Goal: Transaction & Acquisition: Purchase product/service

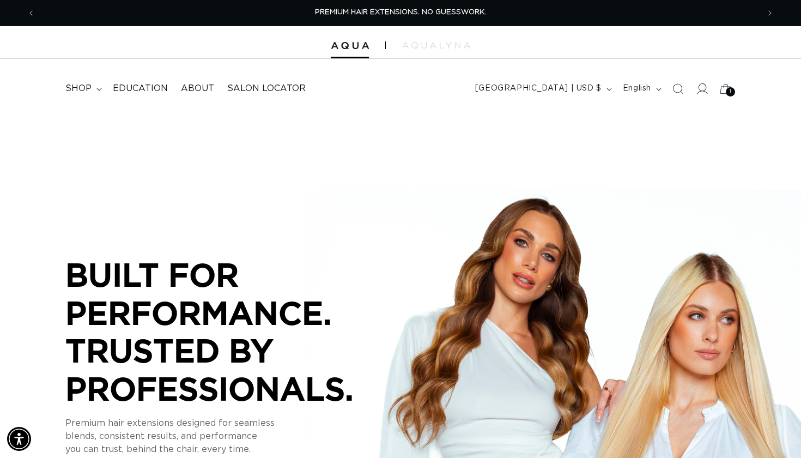
click at [398, 90] on icon at bounding box center [701, 88] width 11 height 11
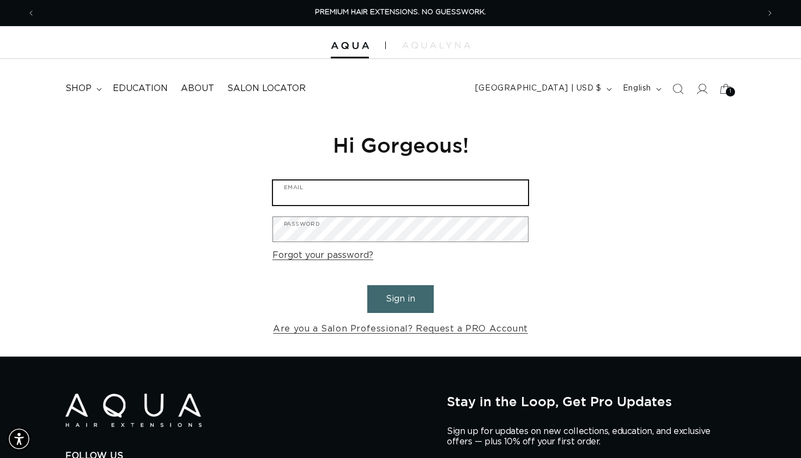
type input "michelleleighbeauty@gmail.com"
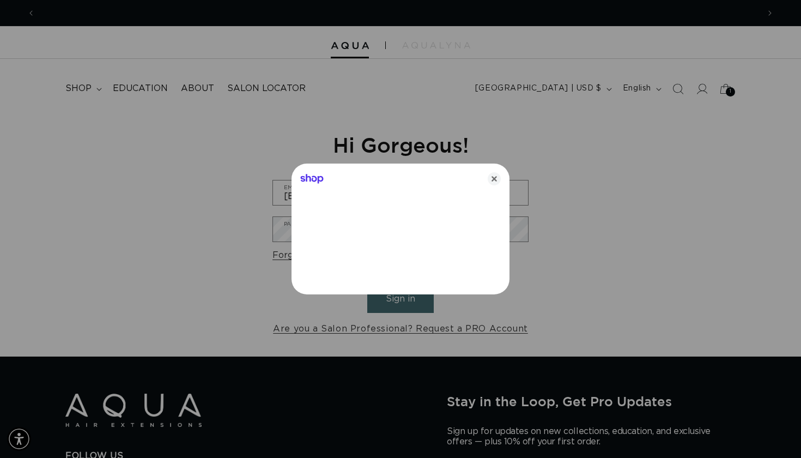
scroll to position [0, 724]
click at [495, 177] on icon "Close" at bounding box center [494, 178] width 13 height 13
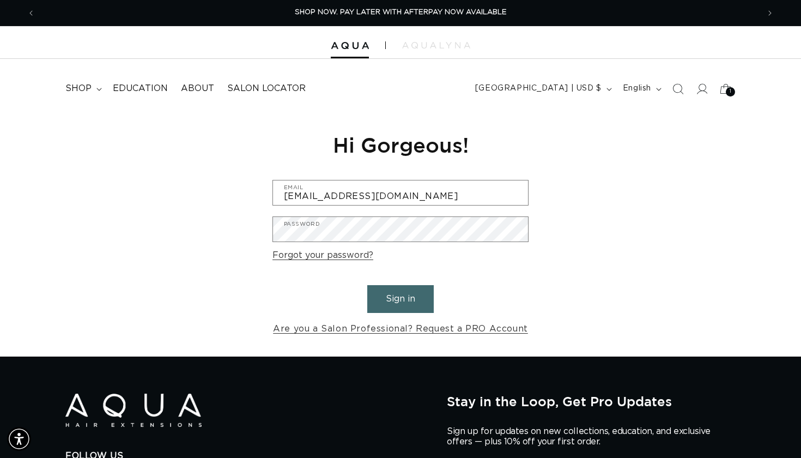
click at [388, 309] on button "Sign in" at bounding box center [400, 299] width 66 height 28
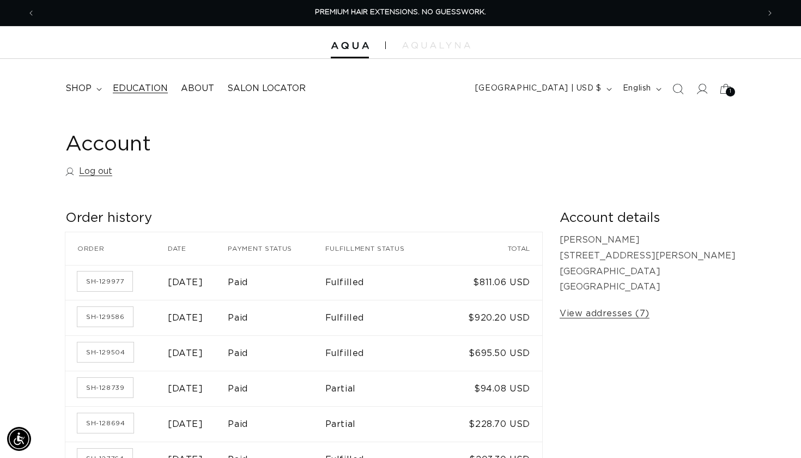
click at [148, 86] on span "Education" at bounding box center [140, 88] width 55 height 11
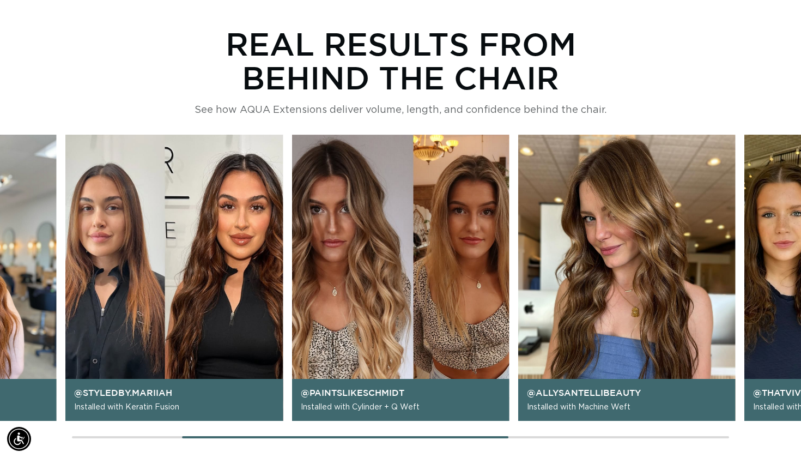
scroll to position [0, 1447]
click at [376, 310] on img "3 / 6" at bounding box center [400, 278] width 217 height 287
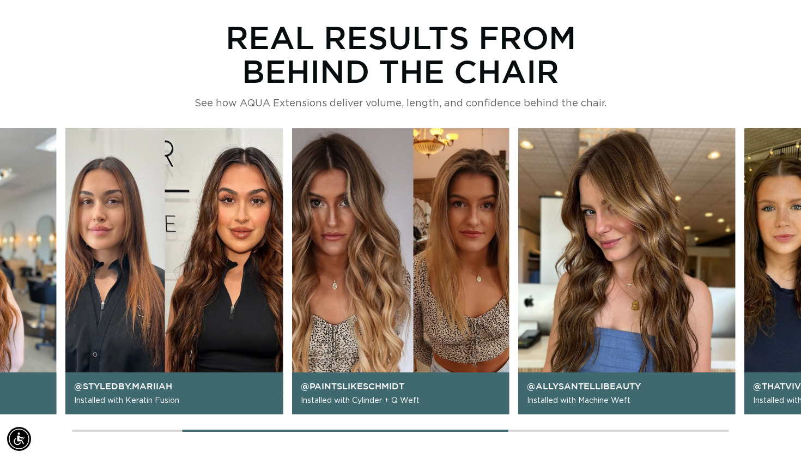
scroll to position [873, 0]
click at [483, 432] on div "@lindseyrenehair Installed with Machine Weft @styledby.mariiah Installed with K…" at bounding box center [400, 281] width 801 height 306
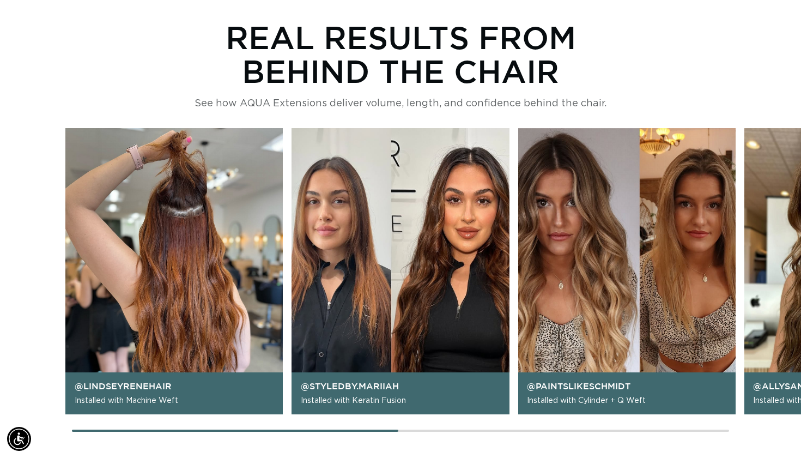
scroll to position [0, 724]
click at [300, 414] on div "@lindseyrenehair Installed with Machine Weft @styledby.mariiah Installed with K…" at bounding box center [400, 281] width 801 height 306
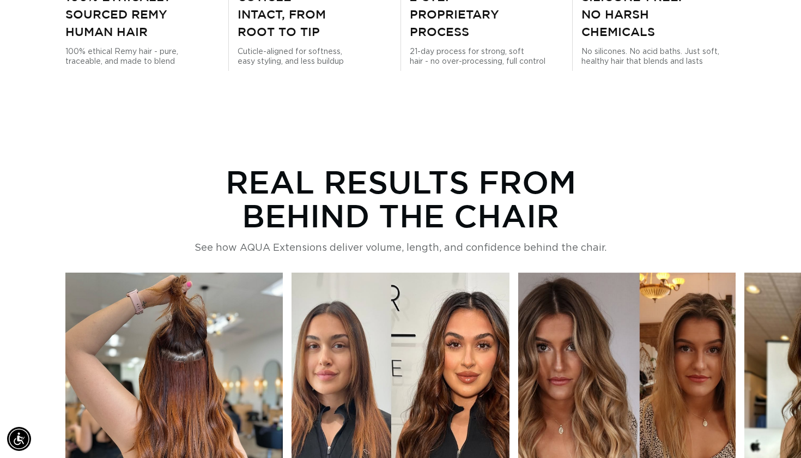
scroll to position [729, 0]
click at [434, 369] on img "2 / 6" at bounding box center [400, 415] width 217 height 287
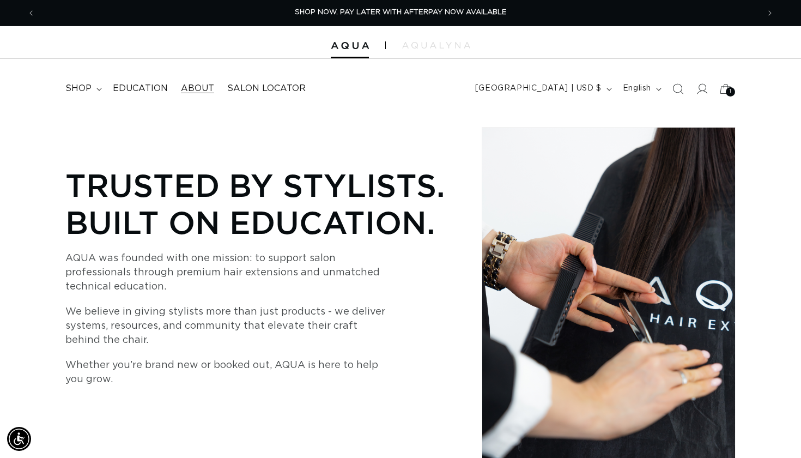
scroll to position [0, 0]
click at [131, 87] on span "Education" at bounding box center [140, 88] width 55 height 11
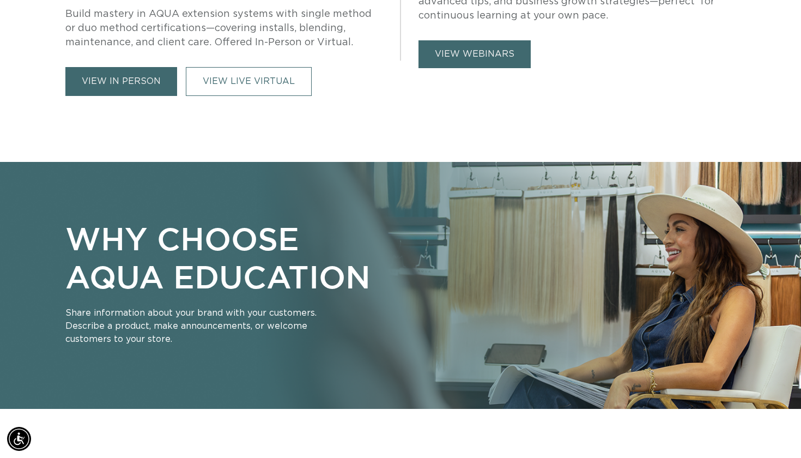
scroll to position [695, 0]
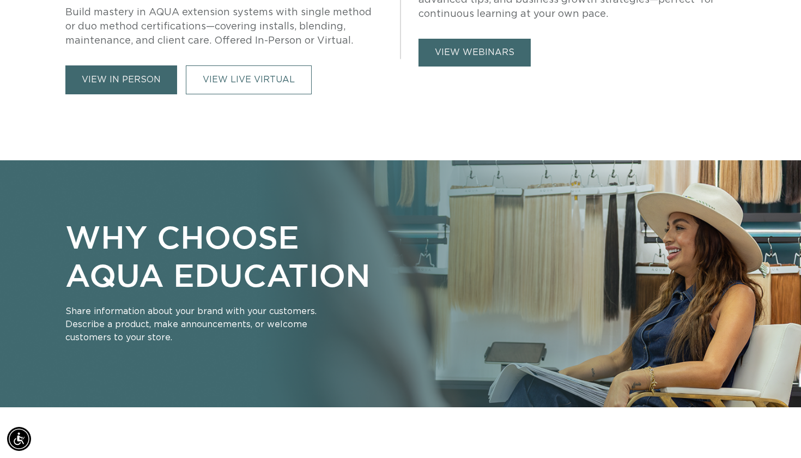
click at [505, 52] on link "view webinars" at bounding box center [474, 53] width 112 height 28
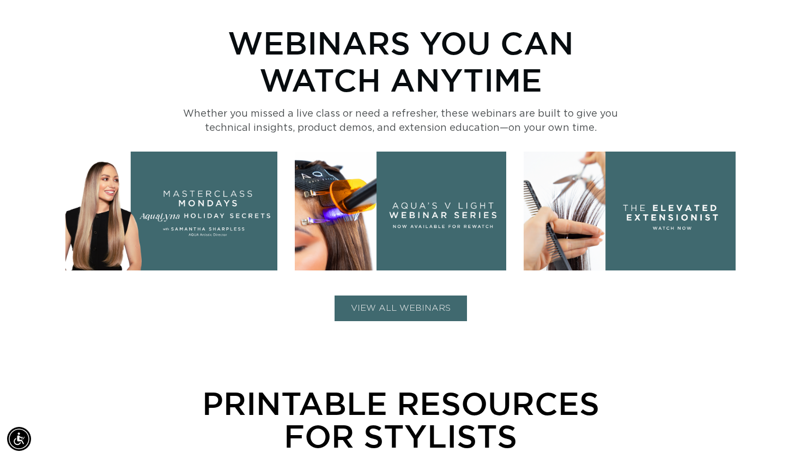
scroll to position [0, 724]
click at [400, 306] on button "VIEW ALL WEBINARS" at bounding box center [401, 308] width 132 height 26
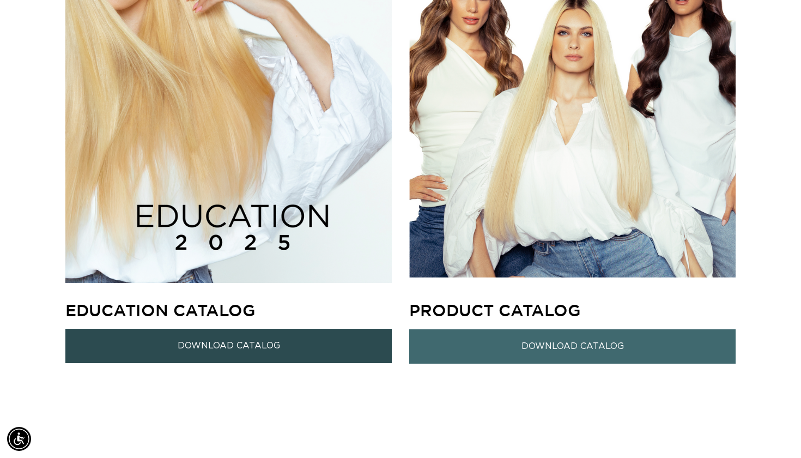
click at [226, 350] on link "Download Catalog" at bounding box center [228, 346] width 326 height 34
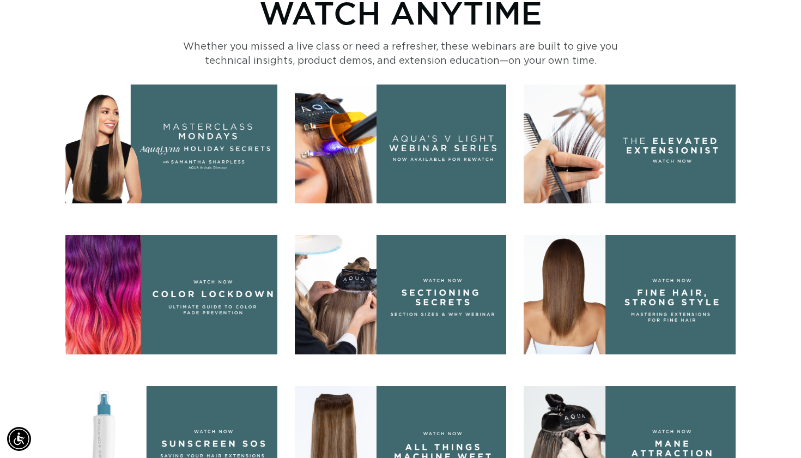
scroll to position [495, 0]
click at [667, 160] on img at bounding box center [630, 143] width 212 height 119
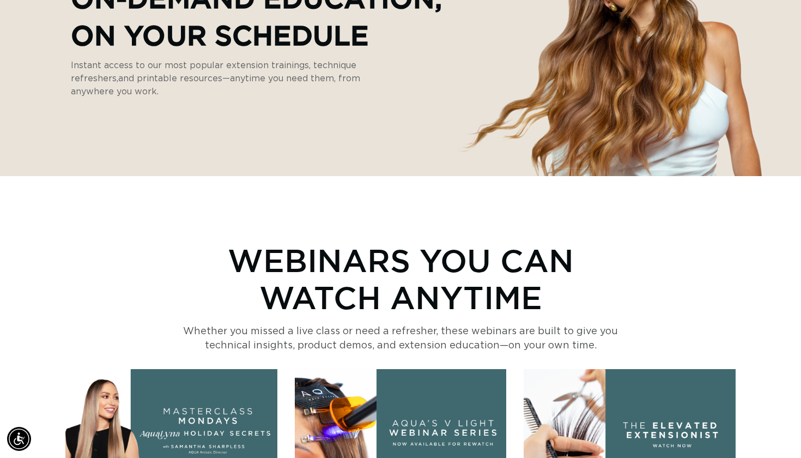
scroll to position [0, 0]
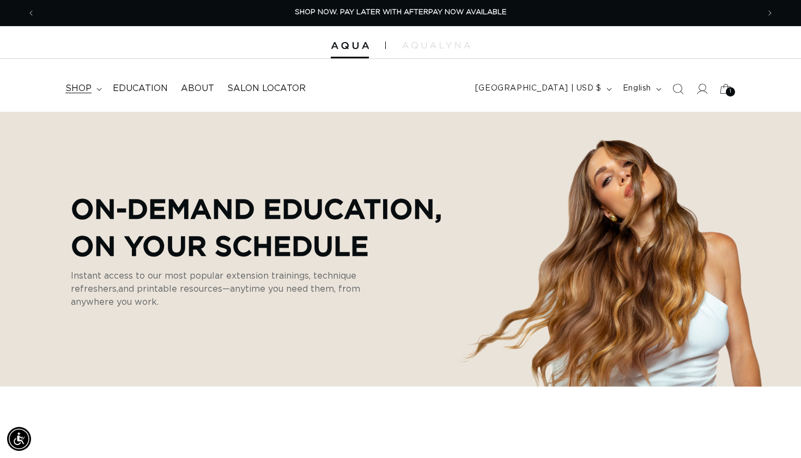
click at [86, 88] on span "shop" at bounding box center [78, 88] width 26 height 11
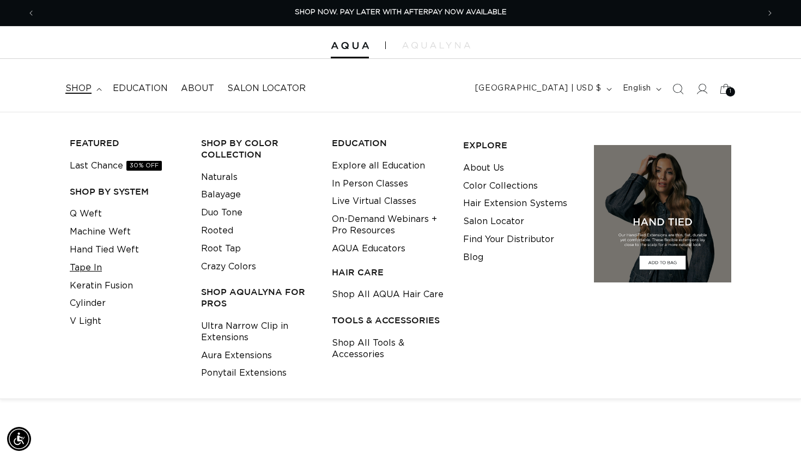
click at [81, 266] on link "Tape In" at bounding box center [86, 268] width 32 height 18
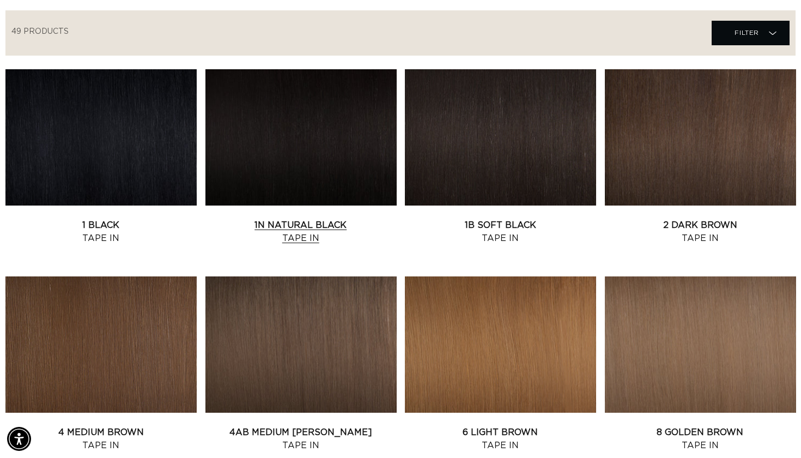
scroll to position [412, 0]
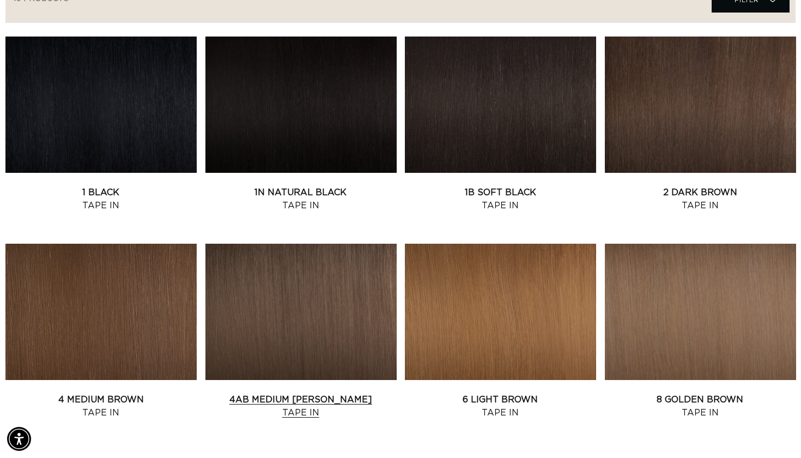
click at [311, 393] on link "4AB Medium Ash Brown Tape In" at bounding box center [300, 406] width 191 height 26
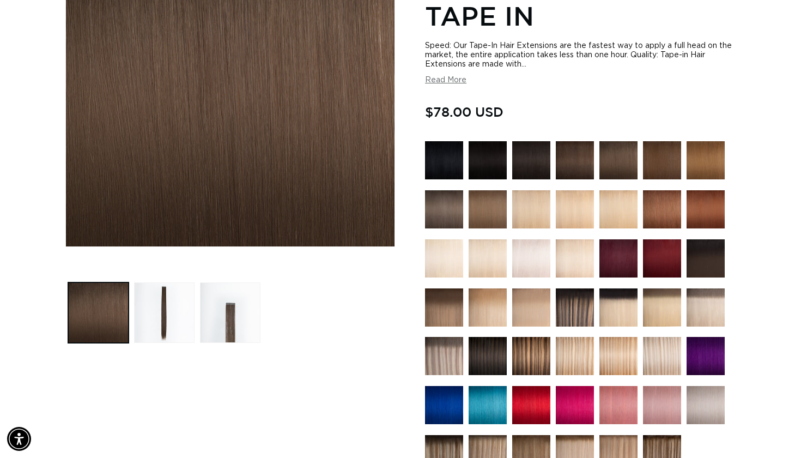
scroll to position [564, 0]
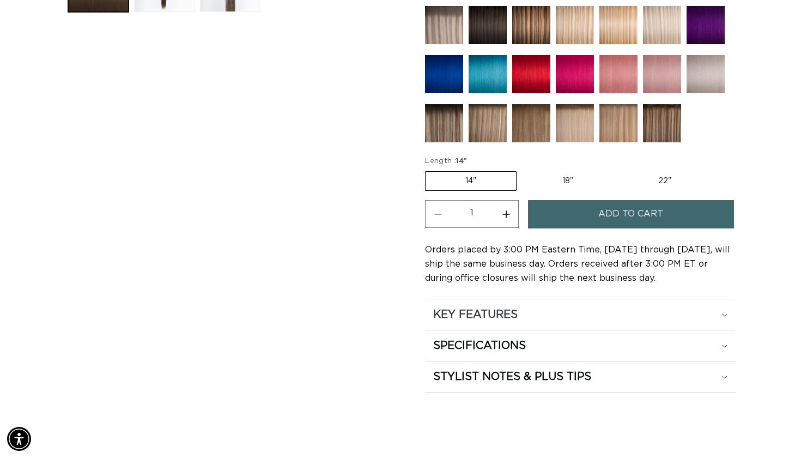
click at [555, 307] on div "KEY FEATURES" at bounding box center [580, 314] width 294 height 14
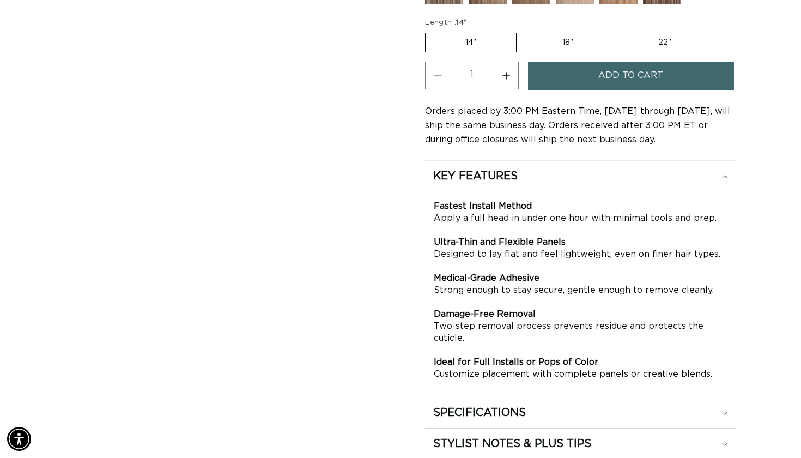
scroll to position [704, 0]
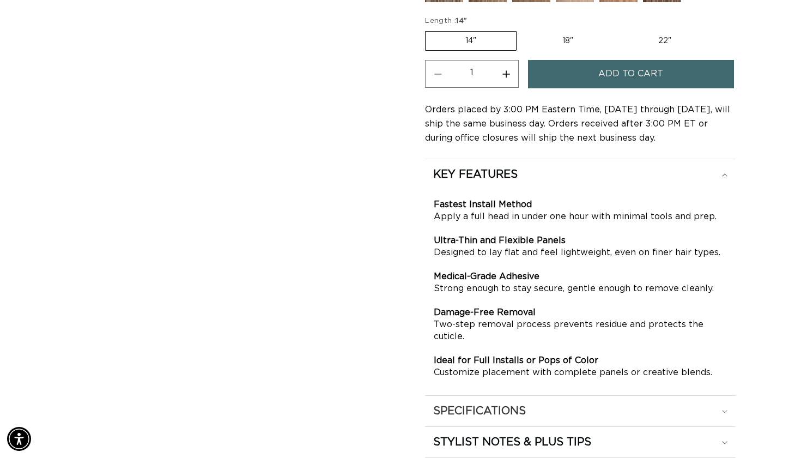
click at [483, 404] on h2 "SPECIFICATIONS" at bounding box center [479, 411] width 93 height 14
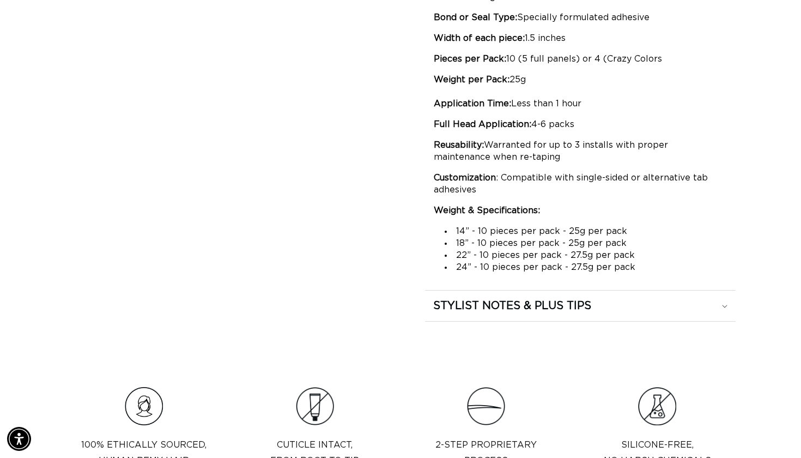
scroll to position [968, 0]
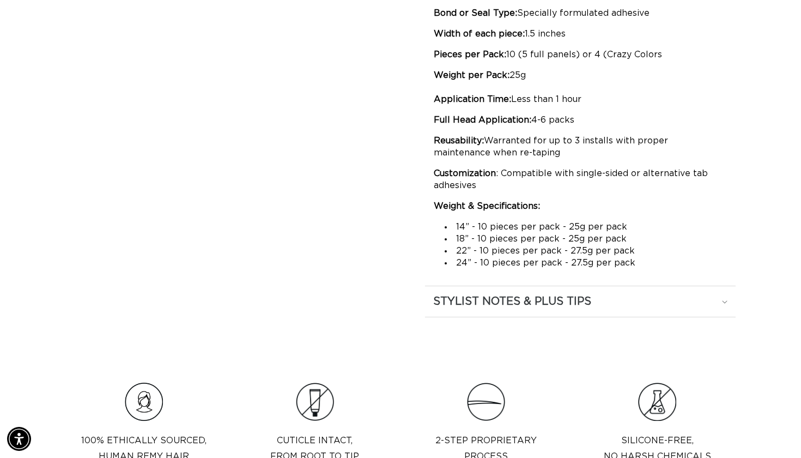
click at [519, 294] on h2 "STYLIST NOTES & PLUS TIPS" at bounding box center [512, 301] width 158 height 14
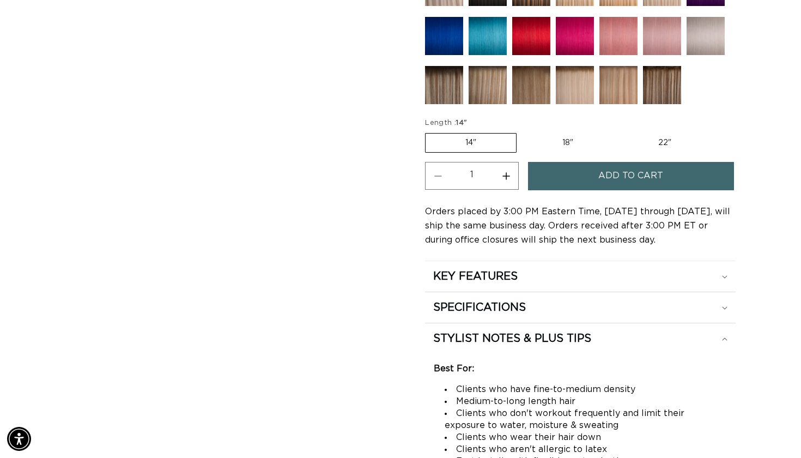
scroll to position [592, 0]
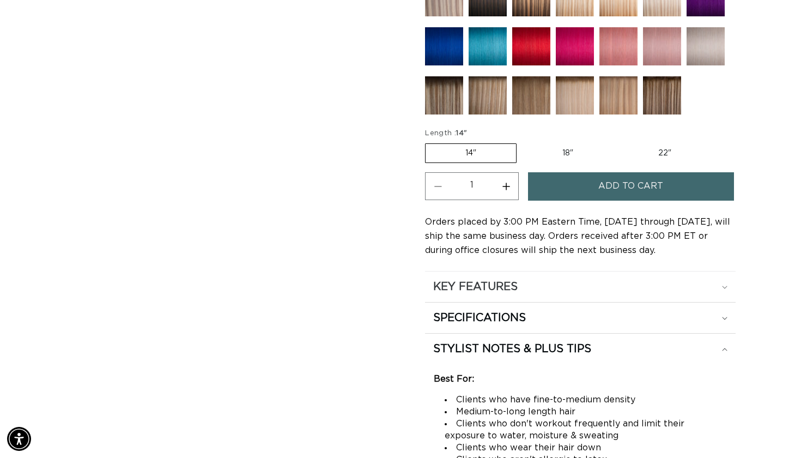
click at [514, 280] on h2 "KEY FEATURES" at bounding box center [475, 287] width 84 height 14
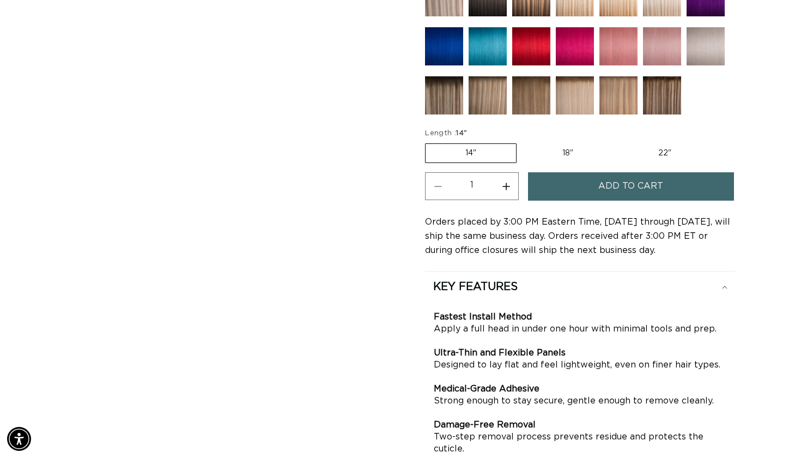
scroll to position [773, 0]
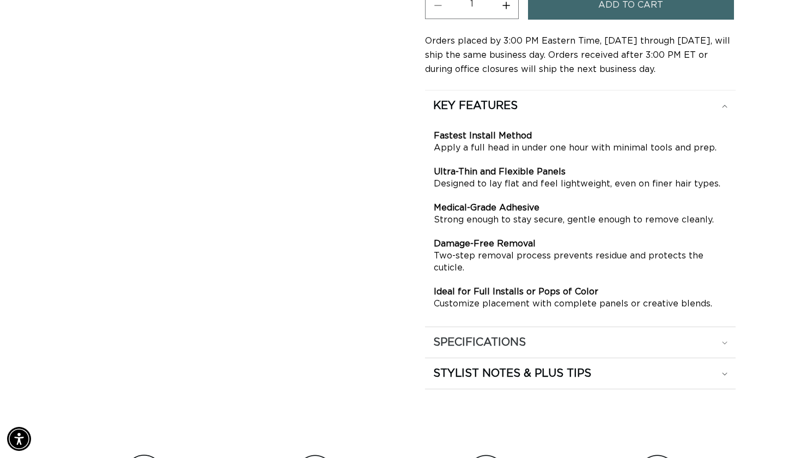
click at [480, 335] on h2 "SPECIFICATIONS" at bounding box center [479, 342] width 93 height 14
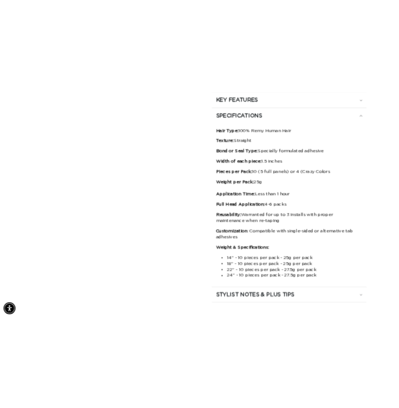
scroll to position [0, 0]
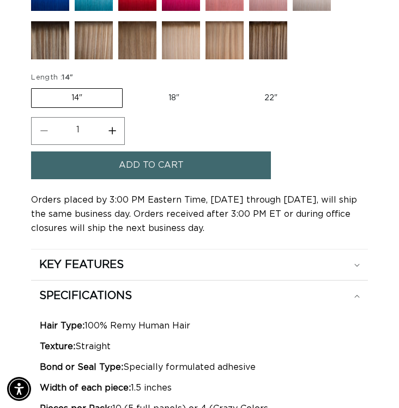
click at [171, 105] on label "18" Variant sold out or unavailable" at bounding box center [174, 98] width 90 height 19
click at [129, 87] on input "18" Variant sold out or unavailable" at bounding box center [128, 86] width 1 height 1
radio input "true"
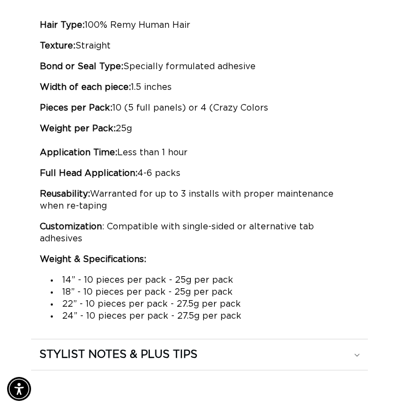
scroll to position [0, 339]
